Goal: Information Seeking & Learning: Understand process/instructions

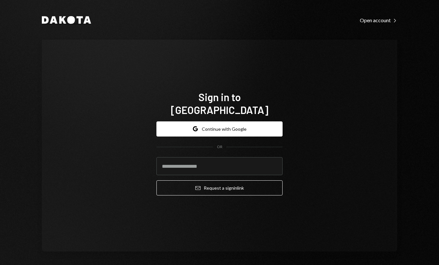
click at [59, 16] on icon at bounding box center [62, 19] width 7 height 7
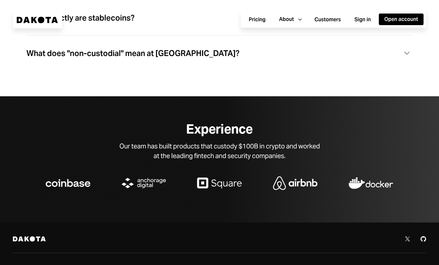
scroll to position [2018, 0]
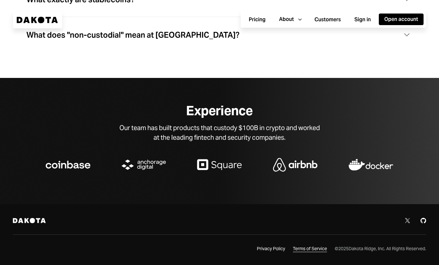
click at [307, 246] on div "Terms of Service" at bounding box center [310, 249] width 34 height 6
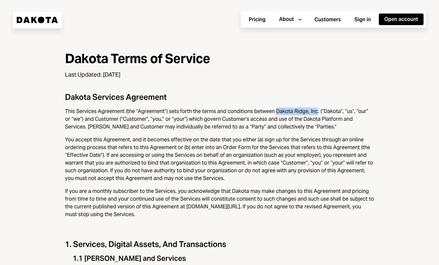
drag, startPoint x: 314, startPoint y: 112, endPoint x: 273, endPoint y: 111, distance: 40.3
click at [273, 111] on div "This Services Agreement (the “Agreement”) sets forth the terms and conditions b…" at bounding box center [219, 119] width 309 height 23
copy div "Dakota Ridge, Inc"
